Goal: Information Seeking & Learning: Check status

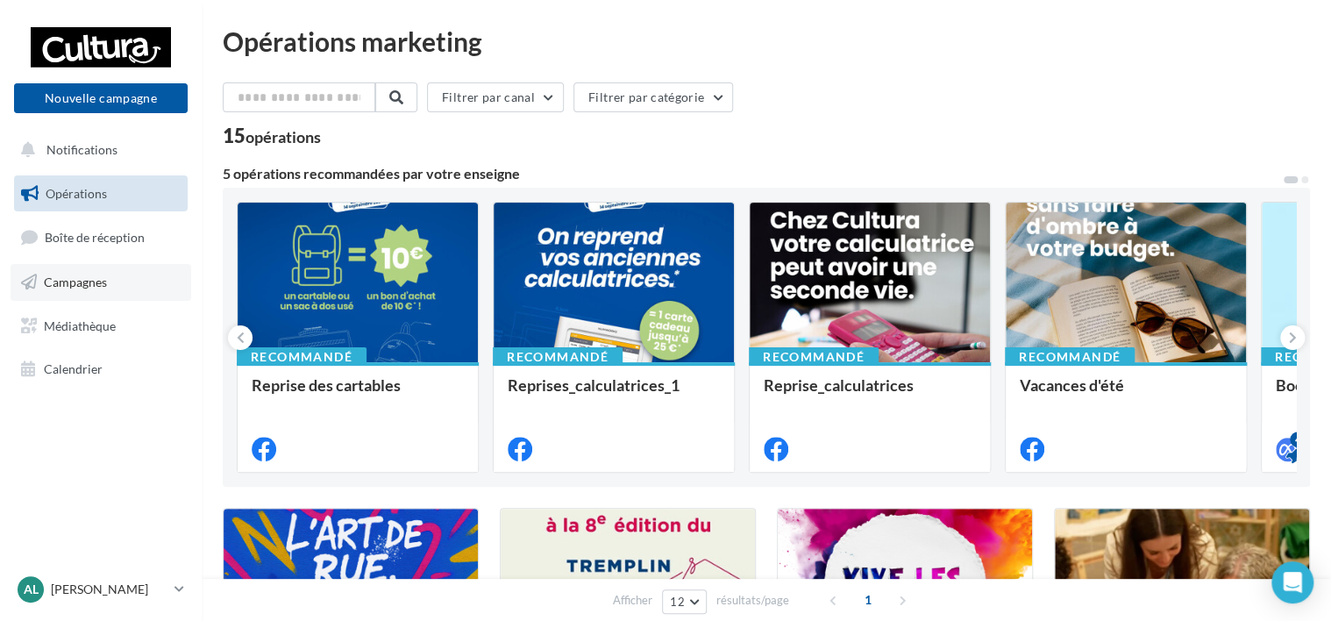
click at [75, 283] on span "Campagnes" at bounding box center [75, 281] width 63 height 15
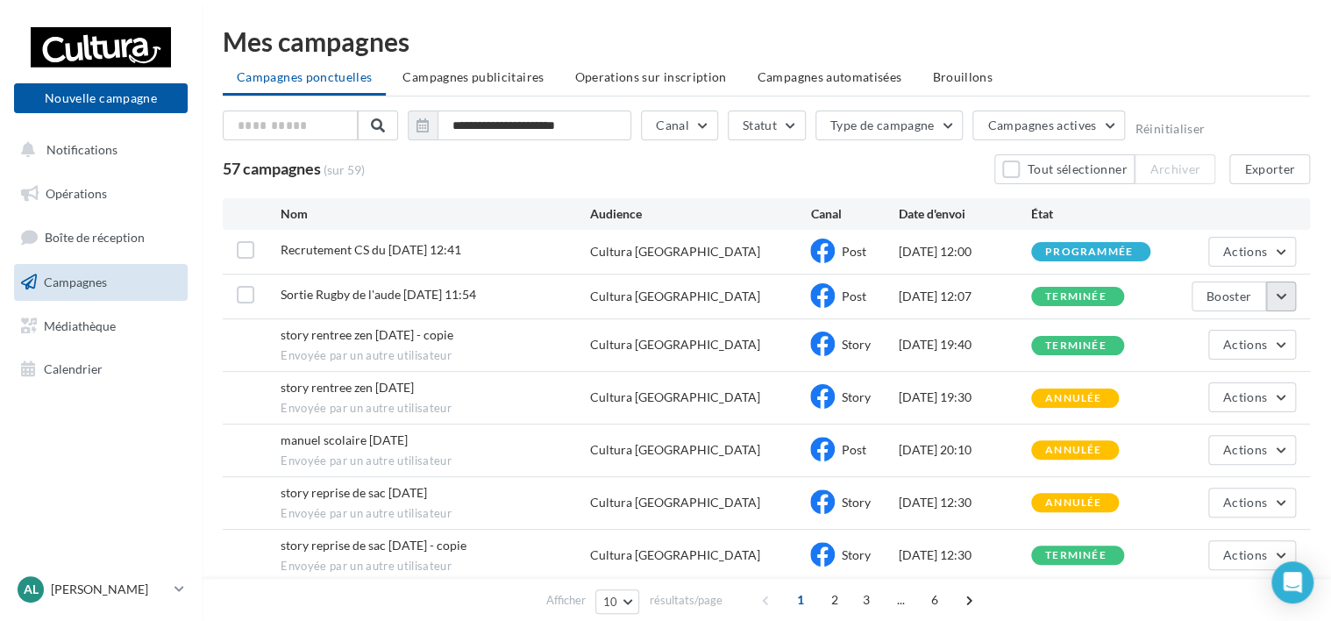
click at [1280, 297] on button "button" at bounding box center [1281, 296] width 30 height 30
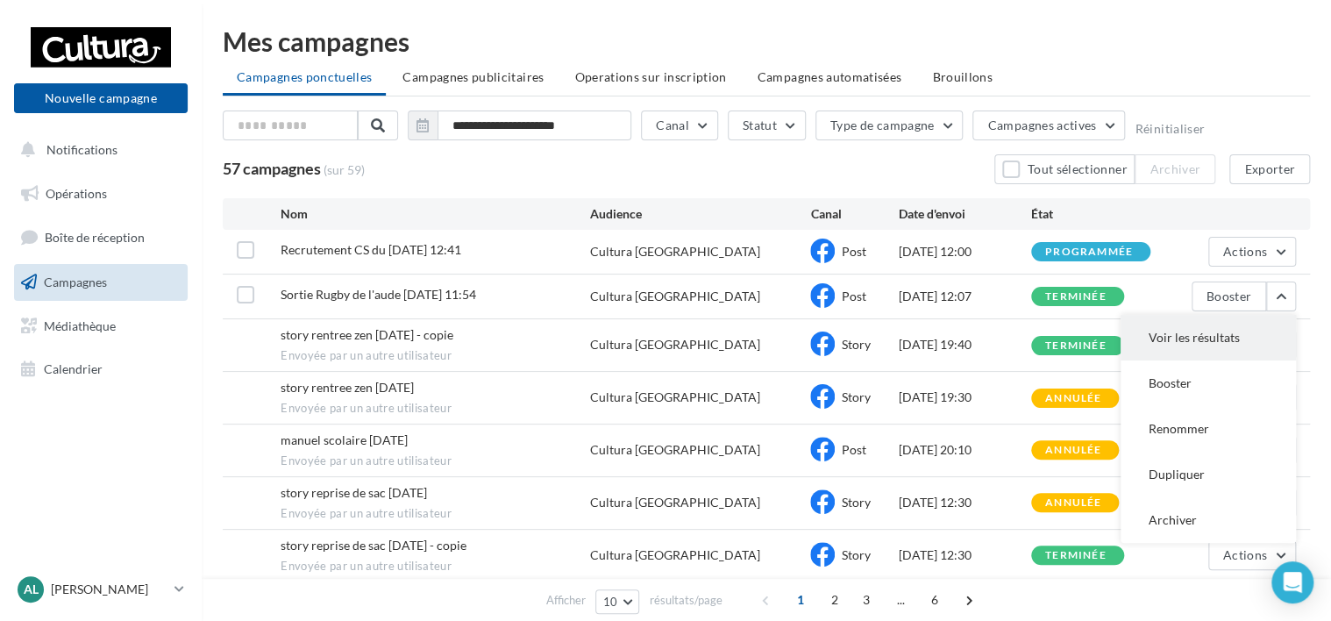
click at [1165, 337] on button "Voir les résultats" at bounding box center [1208, 338] width 175 height 46
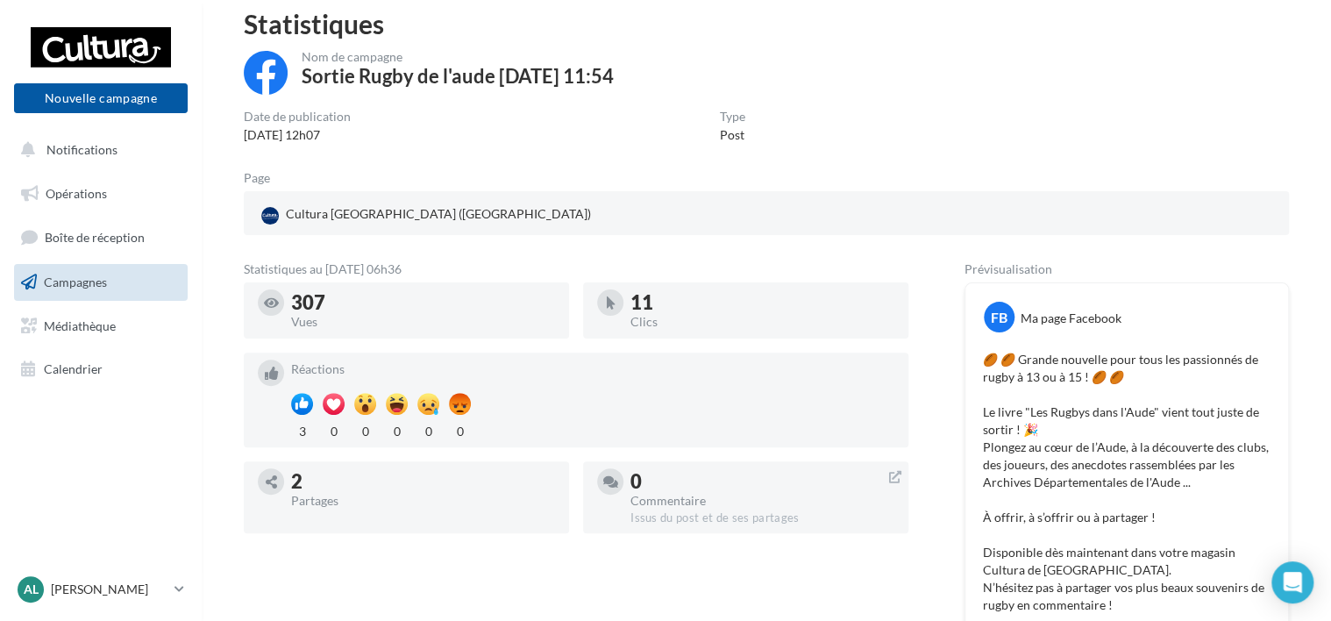
scroll to position [175, 0]
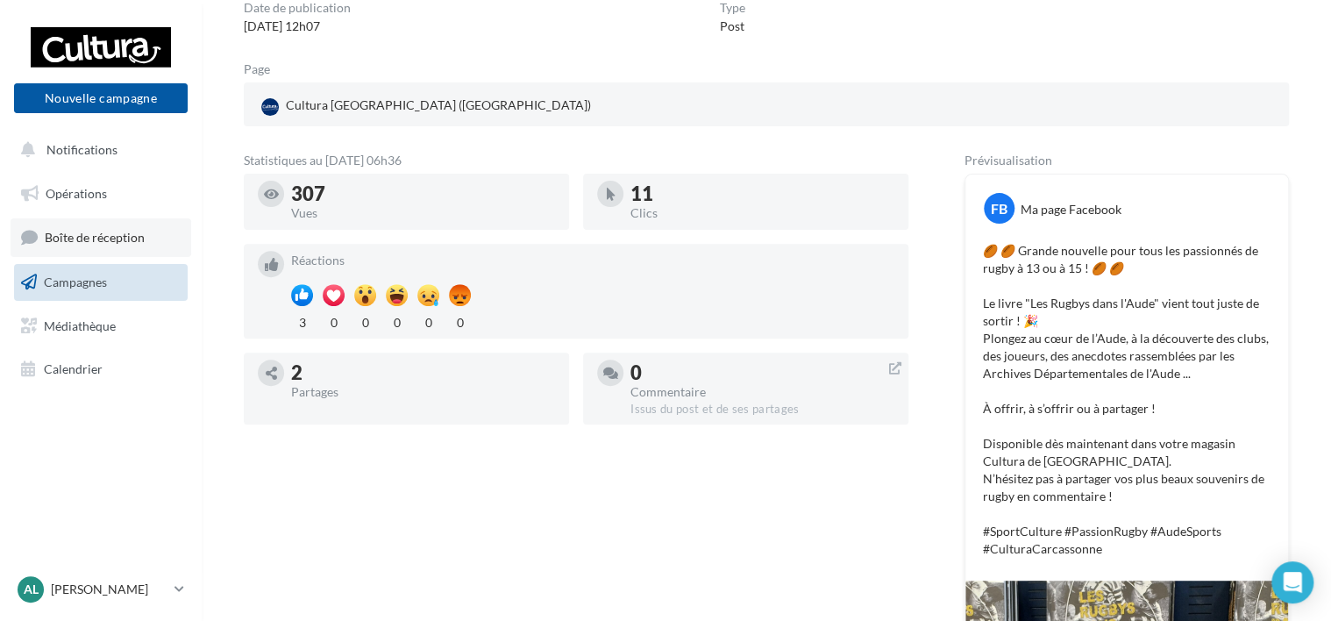
click at [107, 243] on span "Boîte de réception" at bounding box center [95, 237] width 100 height 15
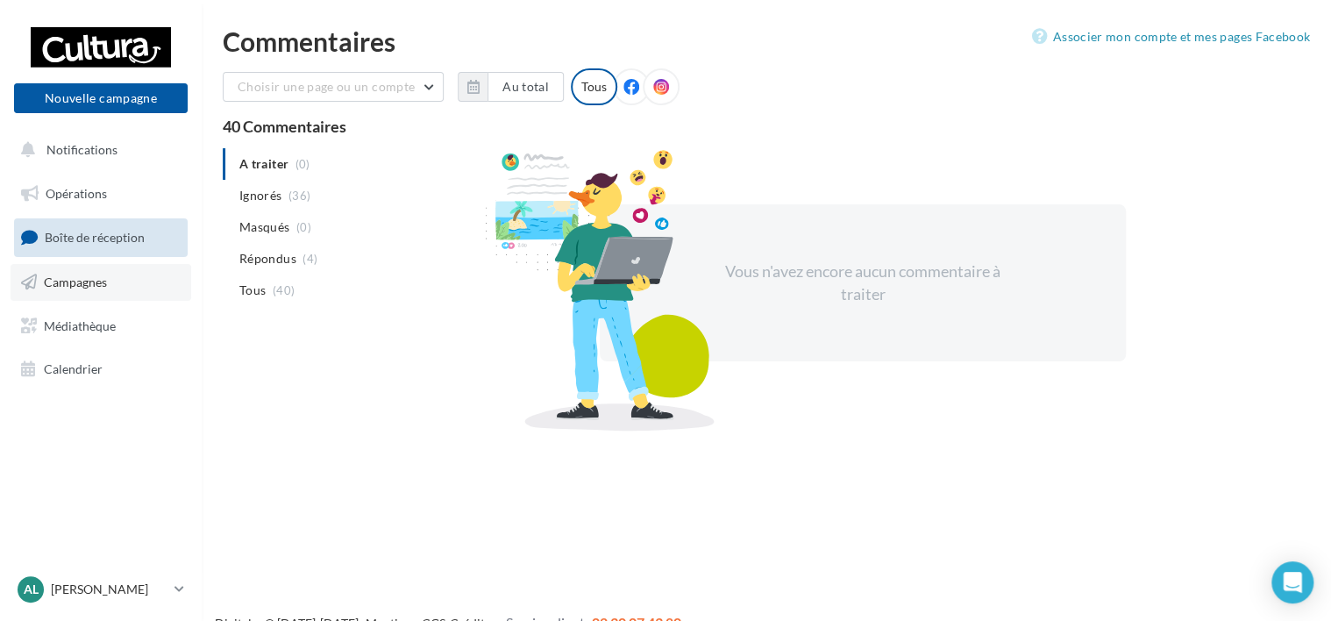
click at [89, 277] on span "Campagnes" at bounding box center [75, 281] width 63 height 15
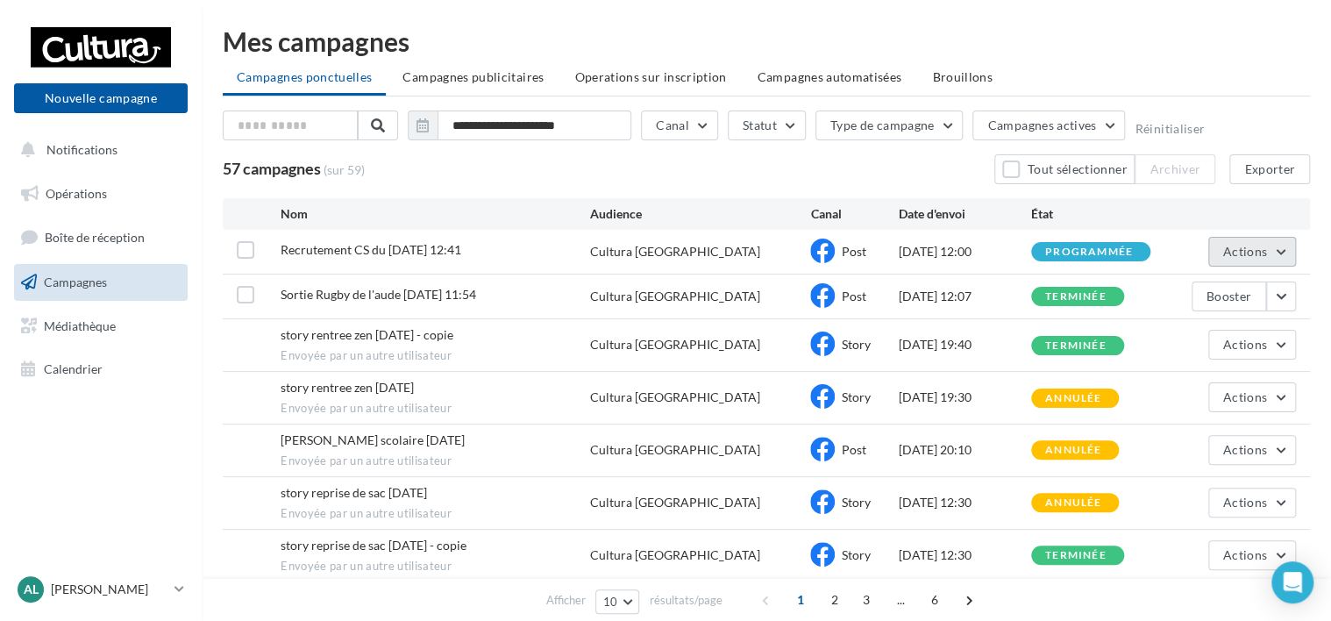
click at [1281, 253] on button "Actions" at bounding box center [1252, 252] width 88 height 30
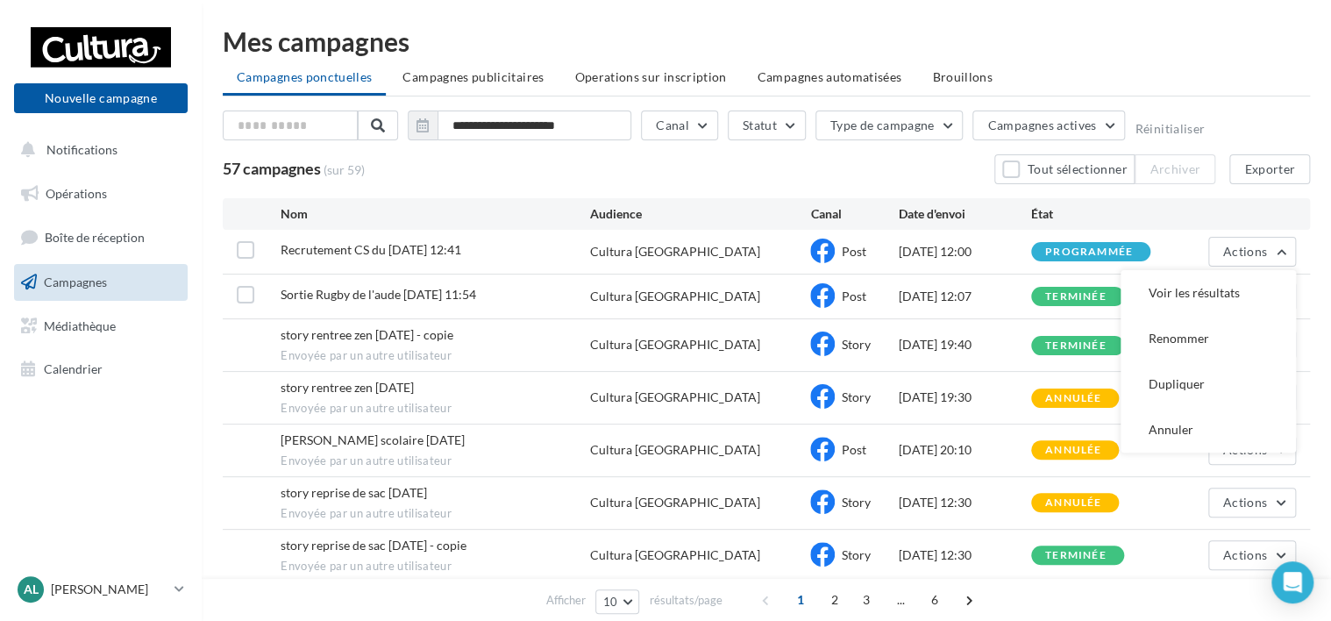
click at [392, 252] on span "Recrutement CS du [DATE] 12:41" at bounding box center [371, 249] width 181 height 15
click at [921, 251] on div "[DATE] 12:00" at bounding box center [965, 252] width 132 height 18
click at [1099, 246] on div "programmée" at bounding box center [1089, 251] width 88 height 11
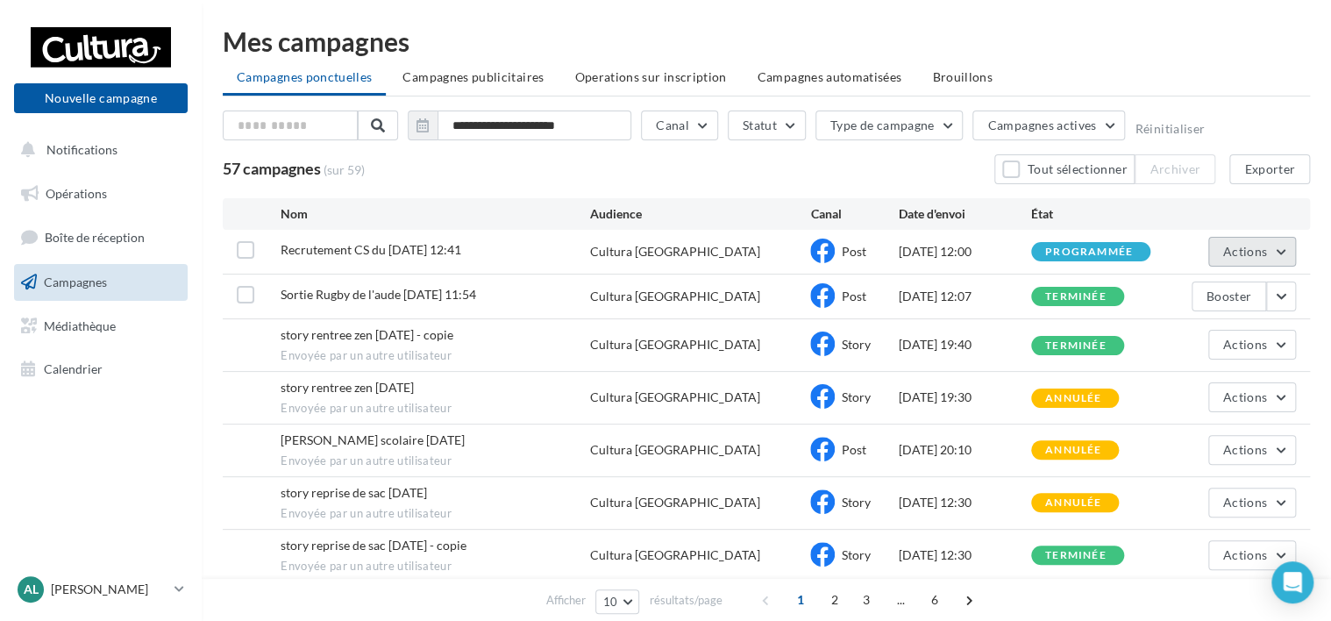
click at [1278, 246] on button "Actions" at bounding box center [1252, 252] width 88 height 30
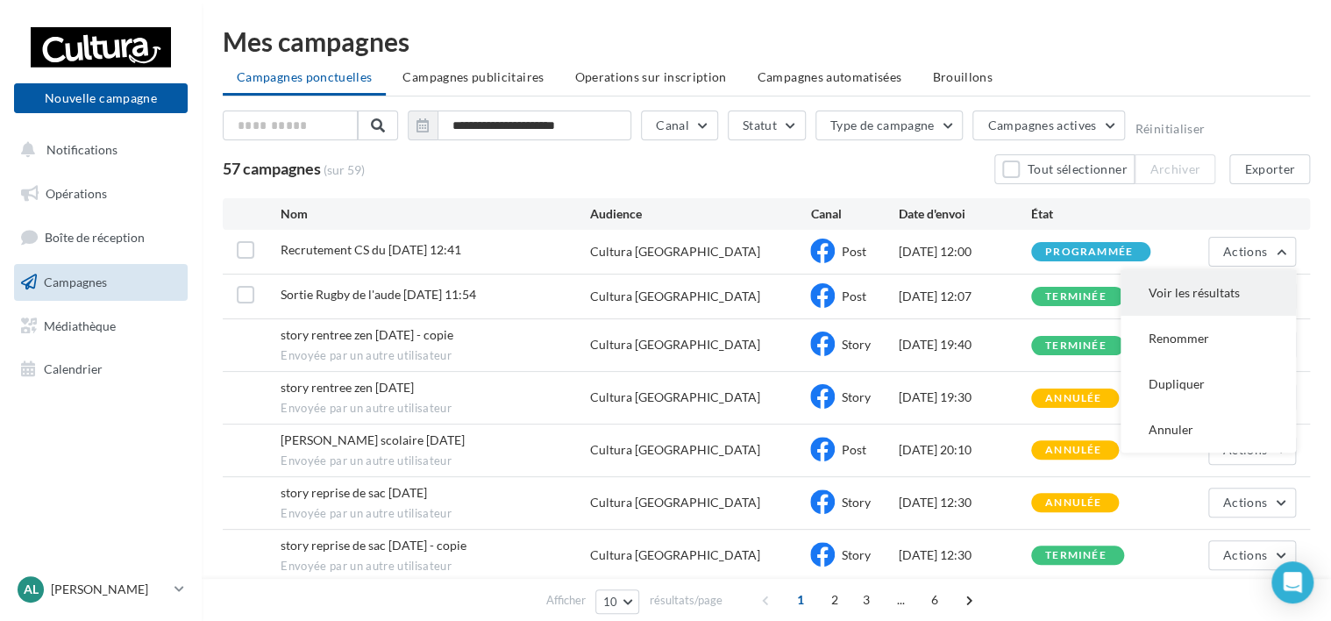
click at [1166, 288] on button "Voir les résultats" at bounding box center [1208, 293] width 175 height 46
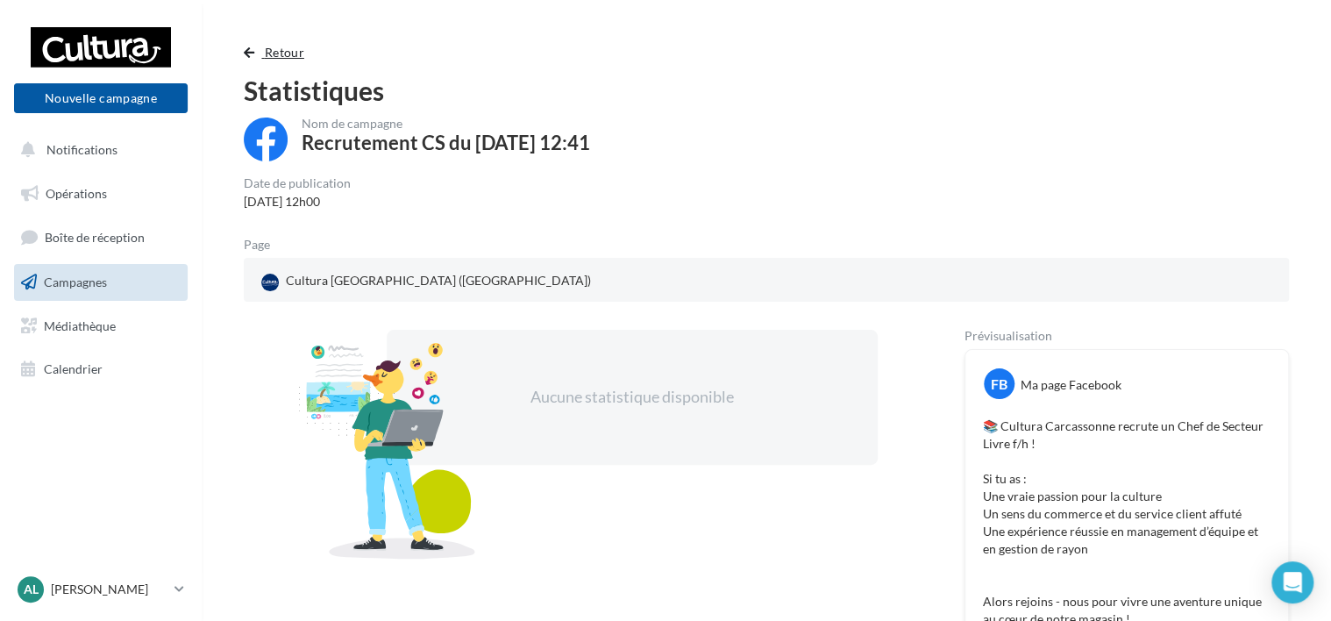
click at [266, 53] on span "Retour" at bounding box center [284, 52] width 39 height 15
